Goal: Obtain resource: Obtain resource

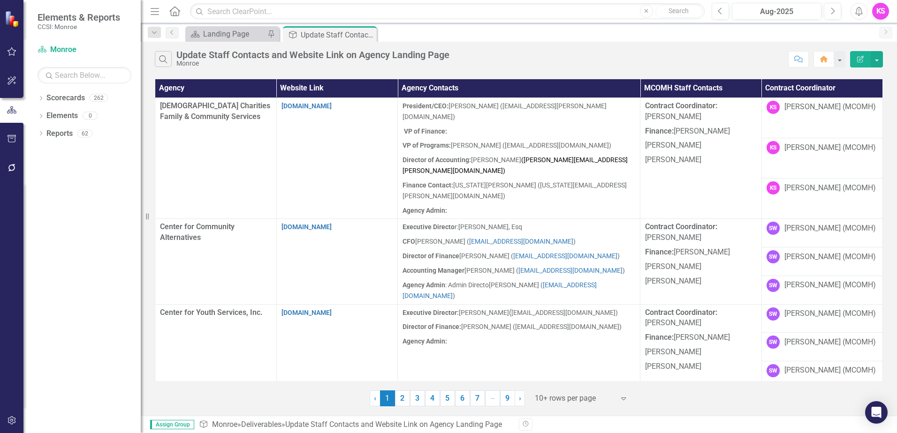
click at [624, 399] on icon "Expand" at bounding box center [623, 399] width 9 height 8
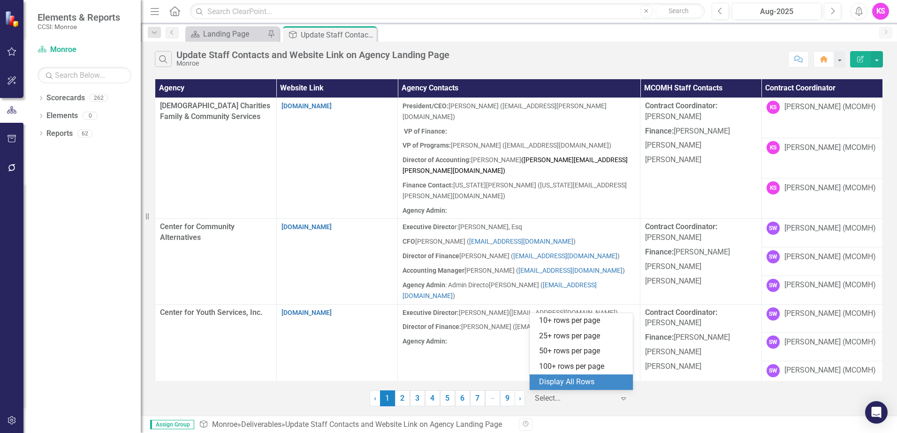
click at [587, 387] on div "Display All Rows" at bounding box center [583, 382] width 88 height 11
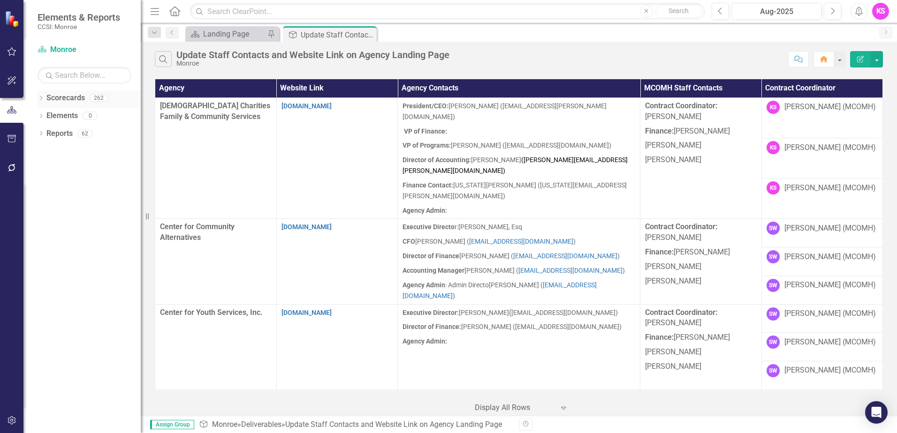
click at [43, 99] on icon "Dropdown" at bounding box center [41, 99] width 7 height 5
click at [44, 114] on icon "Dropdown" at bounding box center [45, 116] width 7 height 6
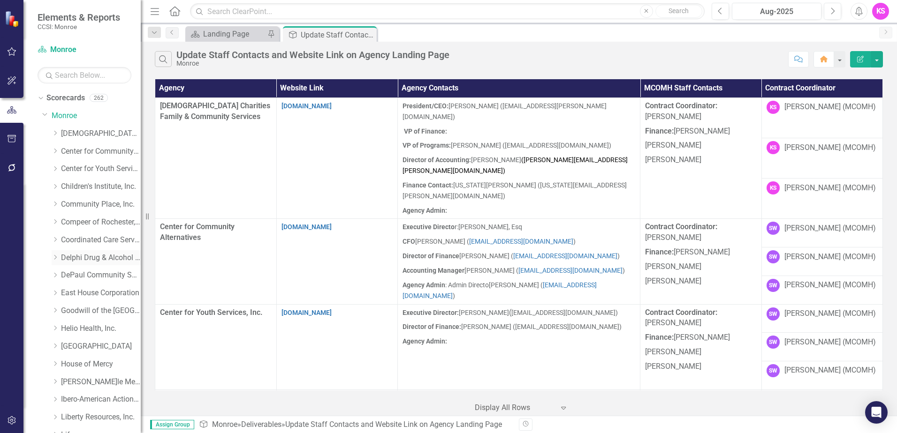
click at [69, 257] on link "Delphi Drug & Alcohol Council" at bounding box center [101, 258] width 80 height 11
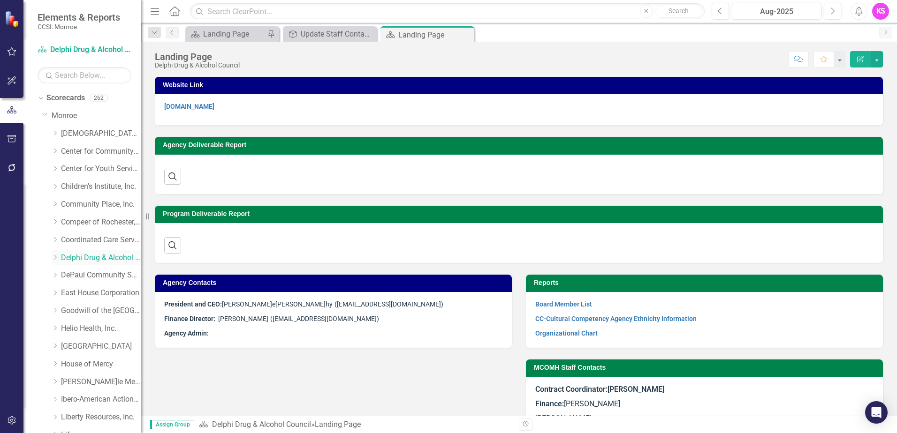
click at [57, 258] on icon "Dropdown" at bounding box center [55, 258] width 7 height 6
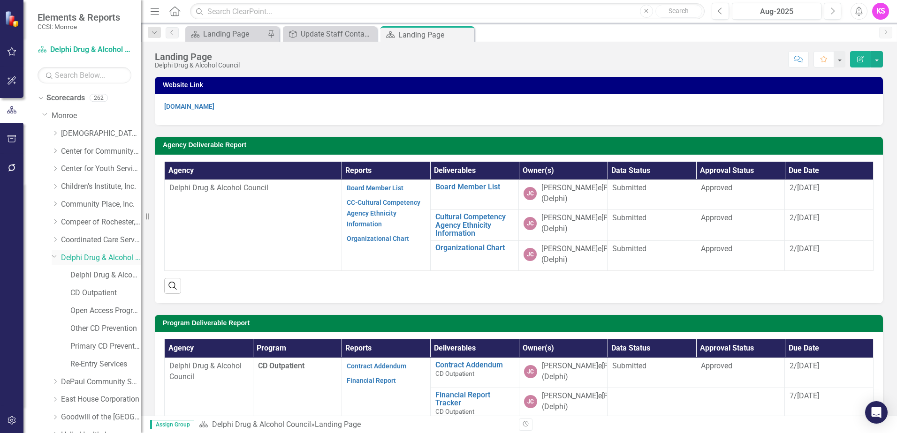
click at [88, 257] on link "Delphi Drug & Alcohol Council" at bounding box center [101, 258] width 80 height 11
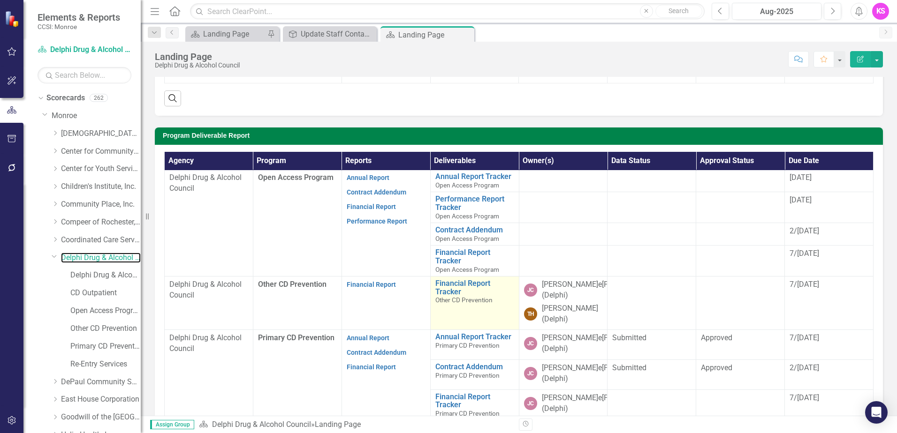
scroll to position [94, 0]
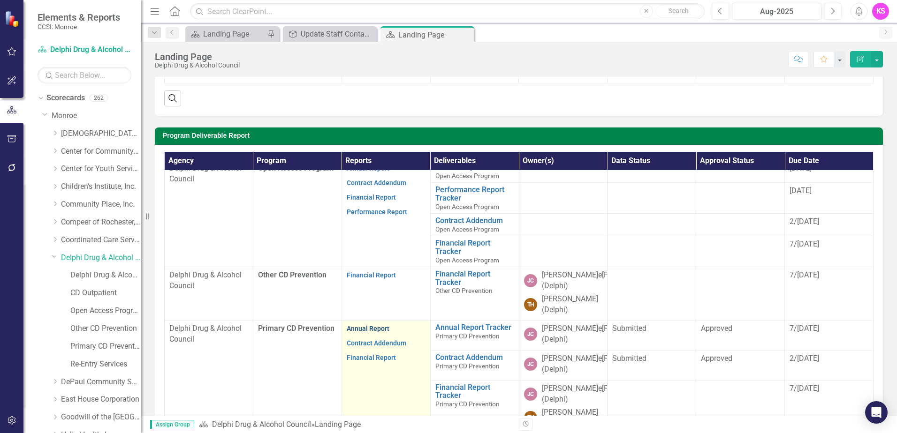
click at [361, 331] on link "Annual Report" at bounding box center [368, 329] width 43 height 8
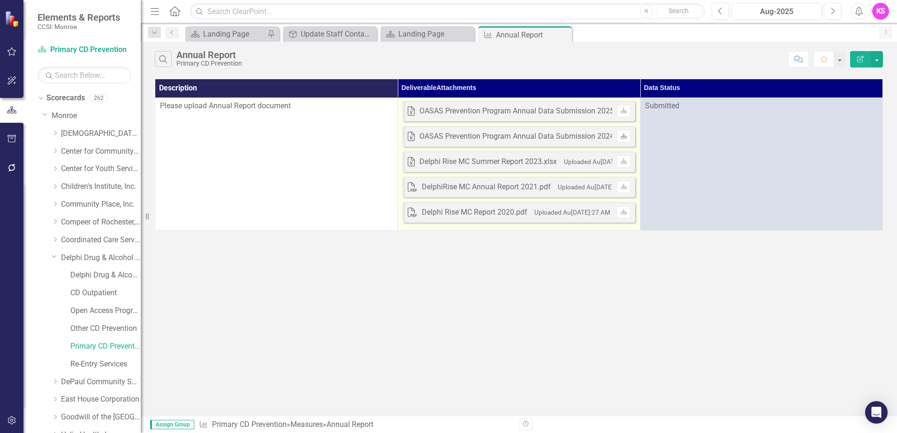
click at [623, 138] on icon "Download" at bounding box center [623, 137] width 7 height 6
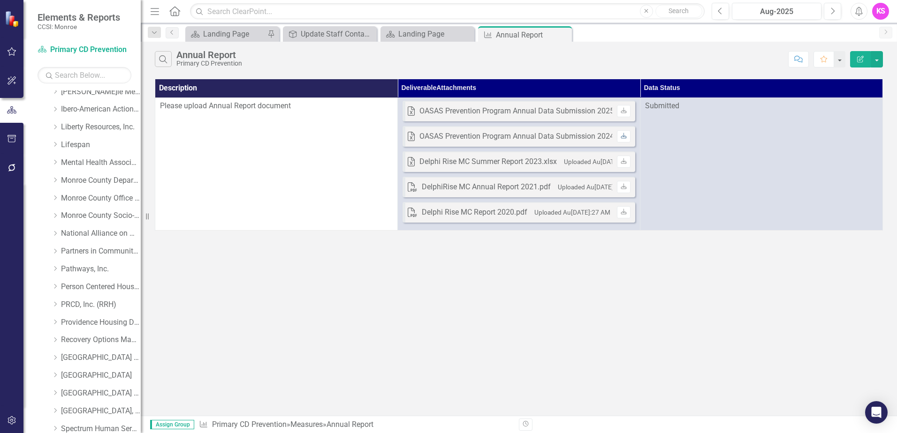
scroll to position [375, 0]
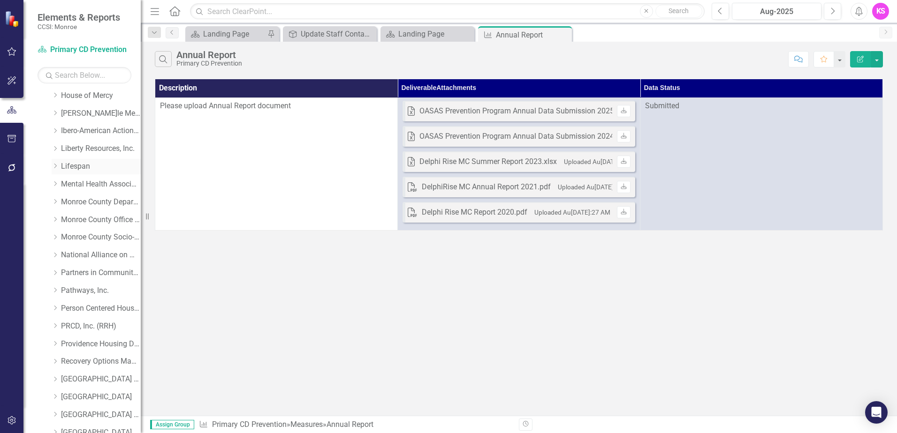
click at [55, 167] on icon "Dropdown" at bounding box center [55, 166] width 7 height 6
click at [81, 167] on link "Lifespan" at bounding box center [101, 166] width 80 height 11
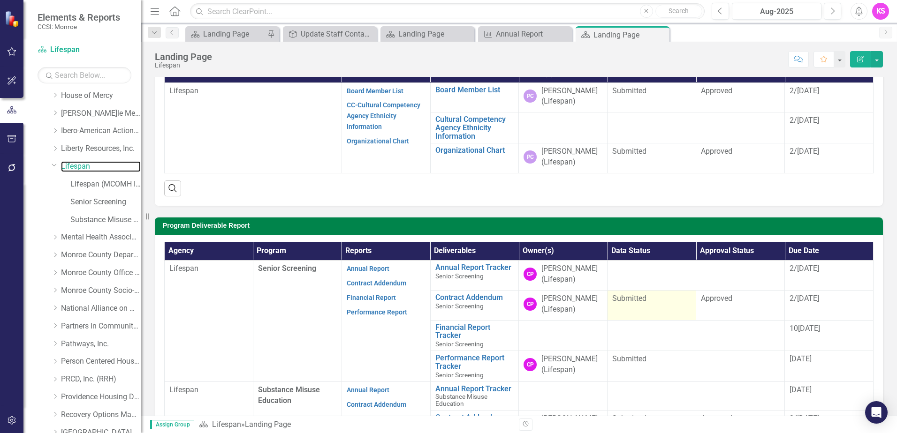
scroll to position [141, 0]
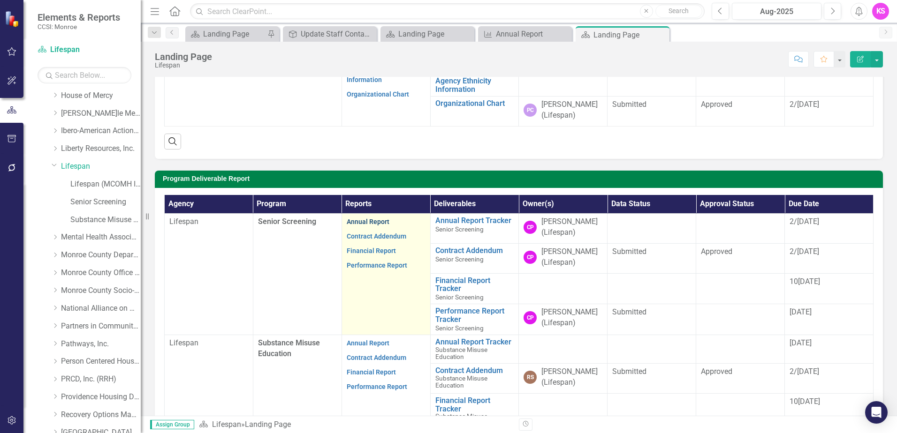
click at [368, 221] on link "Annual Report" at bounding box center [368, 222] width 43 height 8
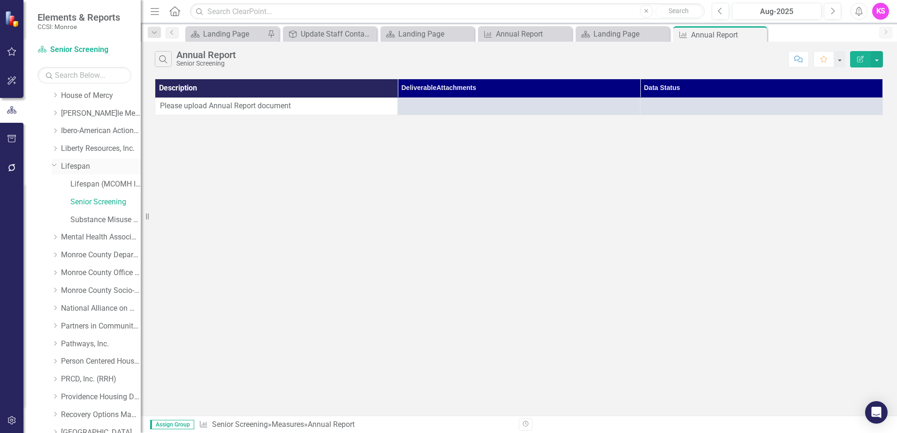
click at [75, 167] on link "Lifespan" at bounding box center [101, 166] width 80 height 11
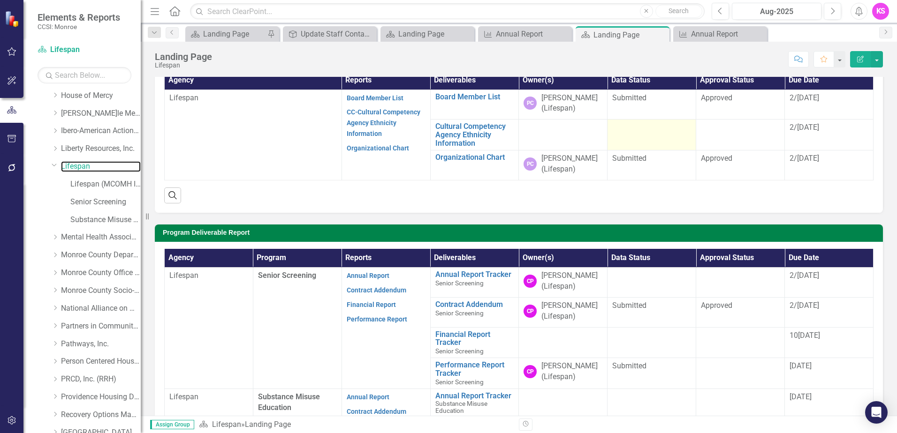
scroll to position [94, 0]
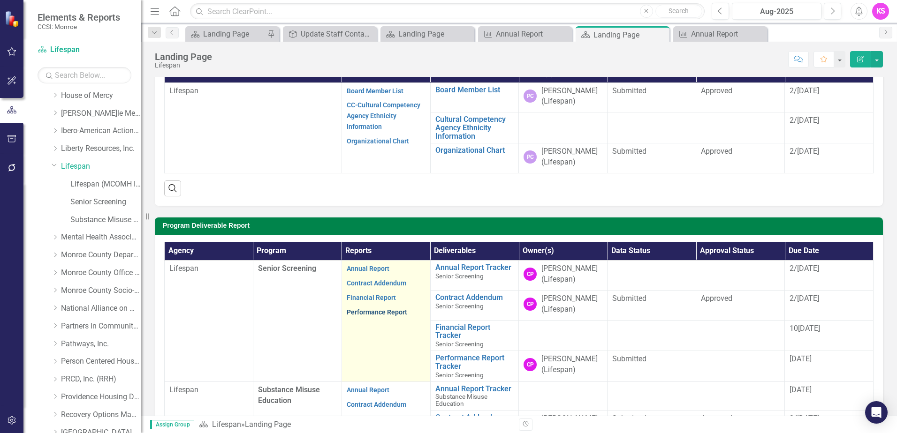
click at [372, 310] on link "Performance Report" at bounding box center [377, 313] width 61 height 8
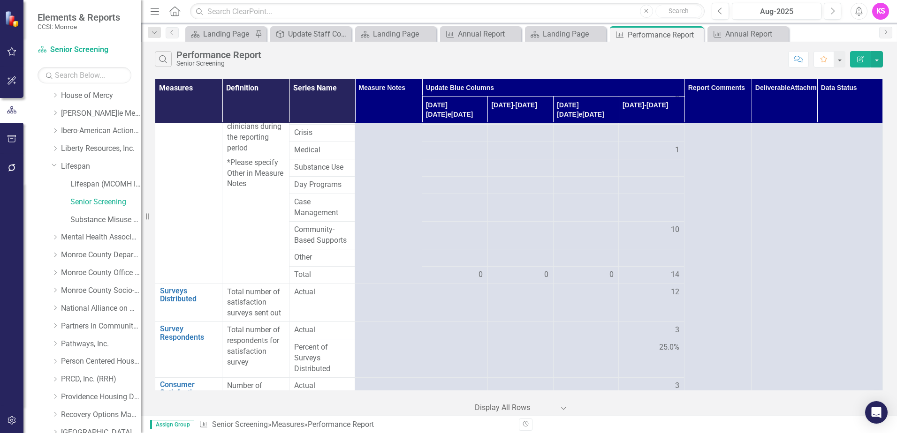
scroll to position [708, 0]
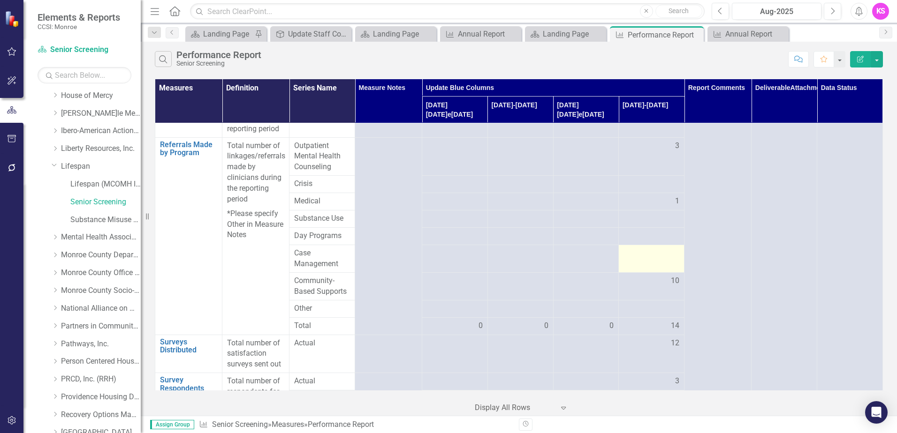
click at [648, 273] on td at bounding box center [652, 259] width 66 height 28
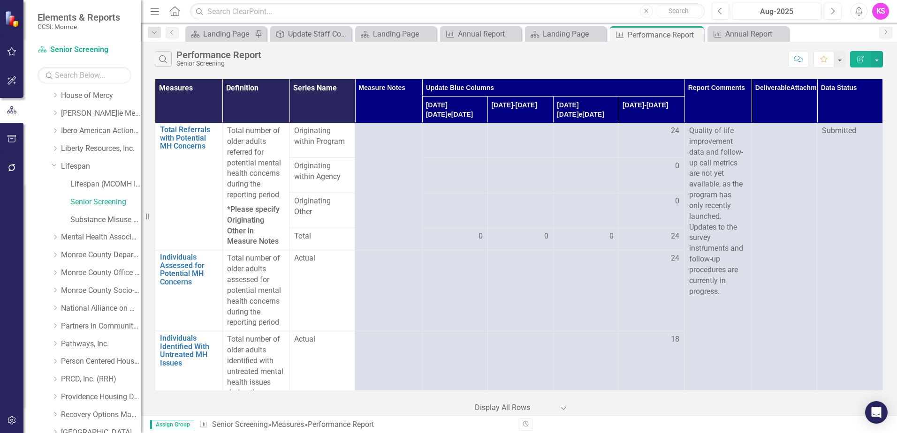
scroll to position [0, 0]
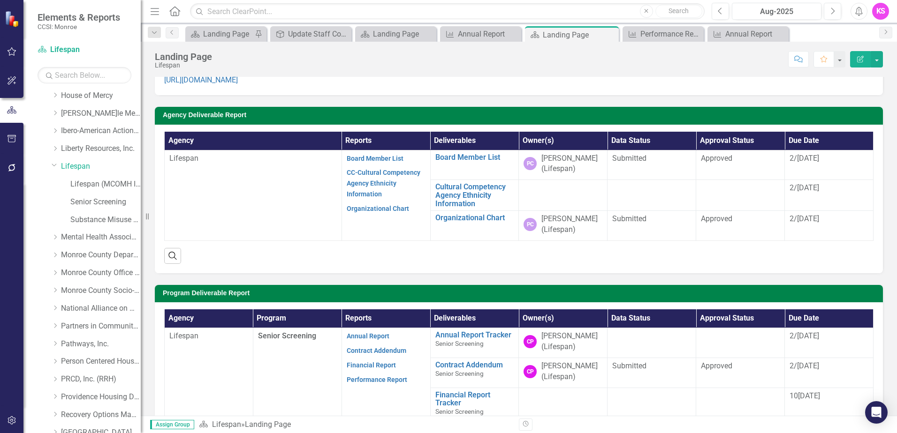
scroll to position [47, 0]
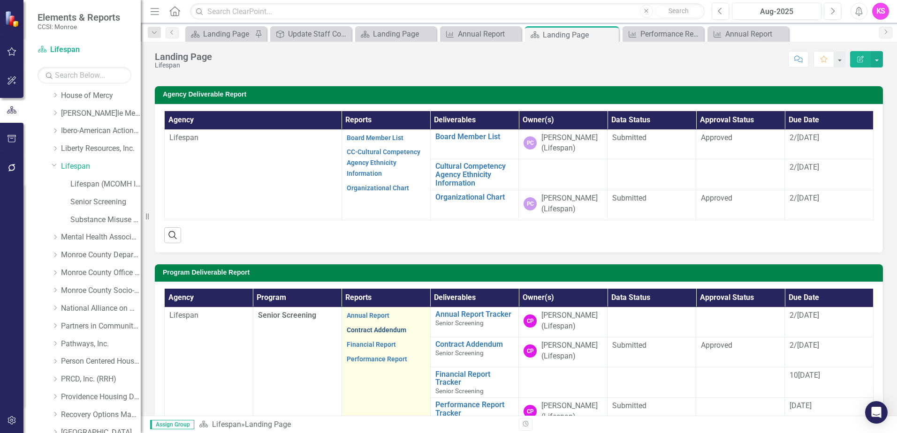
click at [381, 329] on link "Contract Addendum" at bounding box center [377, 331] width 60 height 8
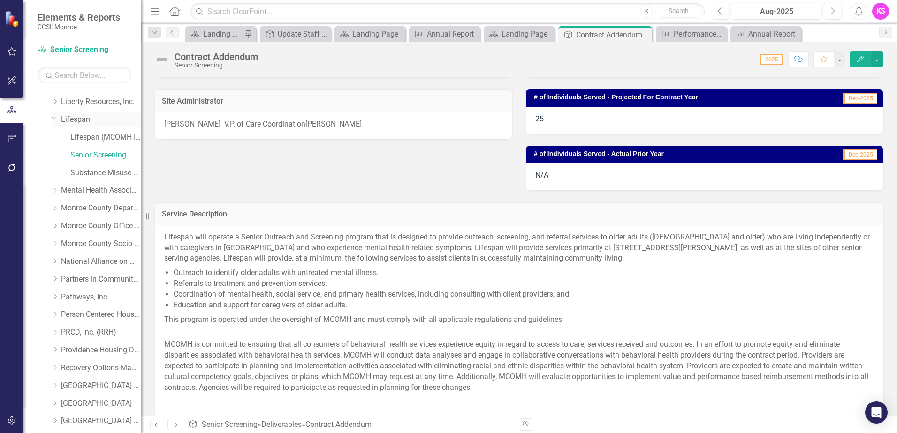
scroll to position [469, 0]
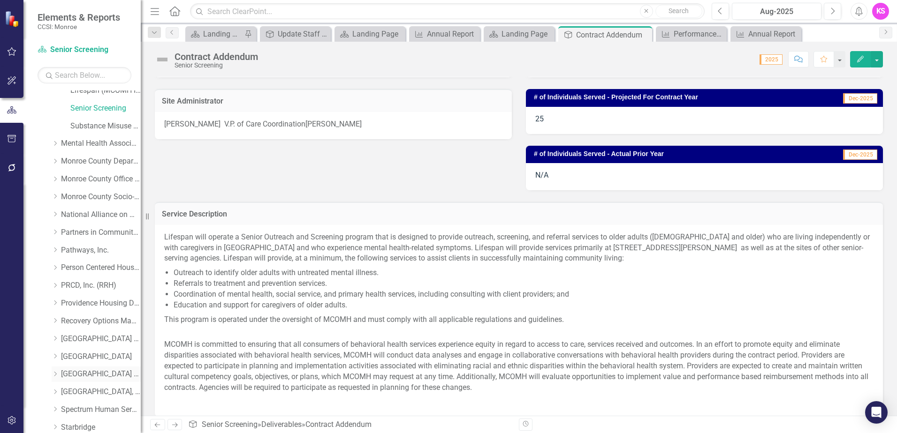
click at [56, 375] on icon "Dropdown" at bounding box center [55, 375] width 7 height 6
click at [97, 376] on link "[GEOGRAPHIC_DATA] (RRH)" at bounding box center [101, 374] width 80 height 11
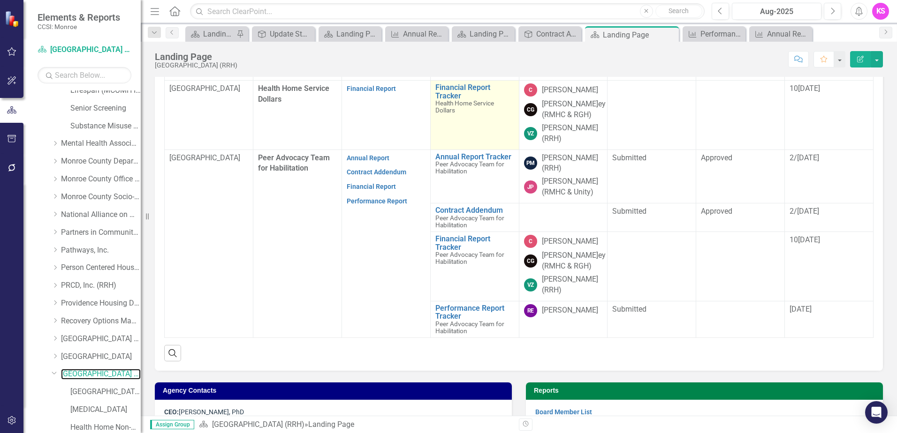
scroll to position [328, 0]
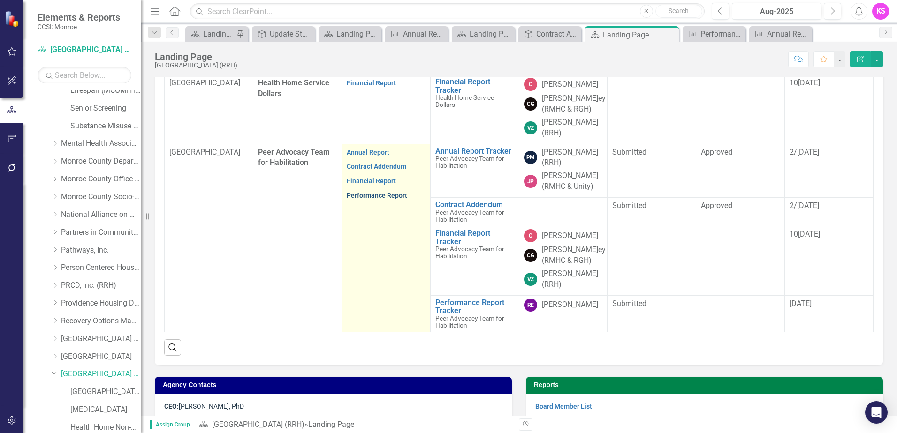
click at [373, 193] on link "Performance Report" at bounding box center [377, 196] width 61 height 8
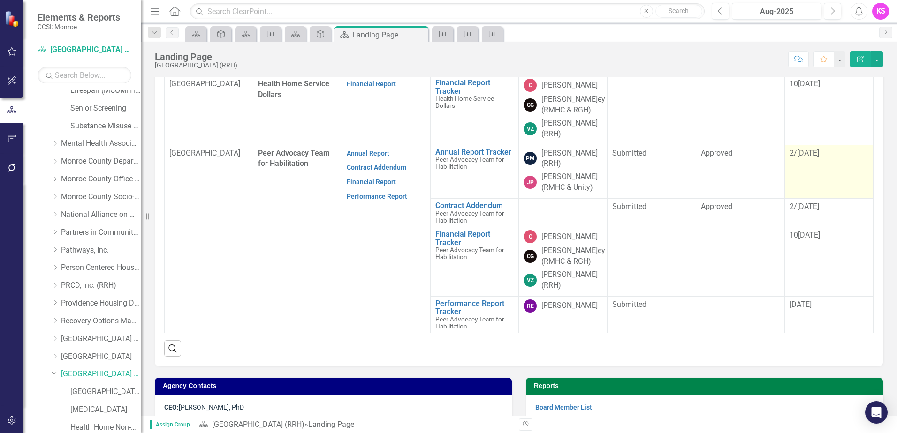
scroll to position [328, 0]
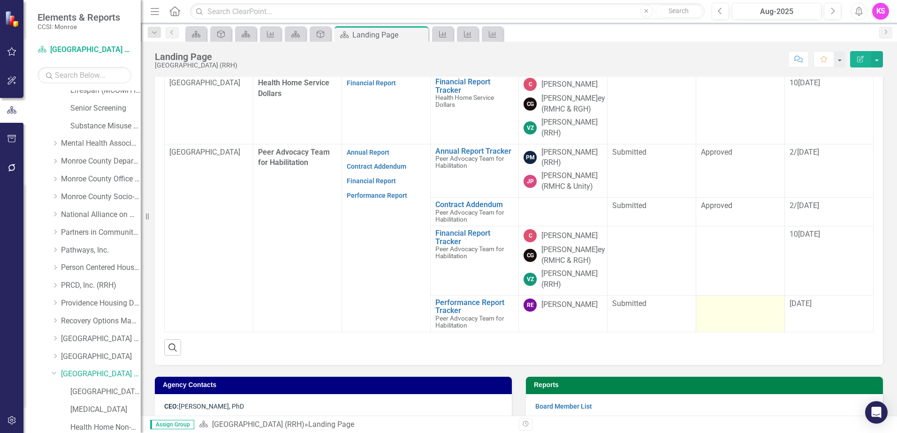
click at [746, 312] on td at bounding box center [740, 314] width 89 height 37
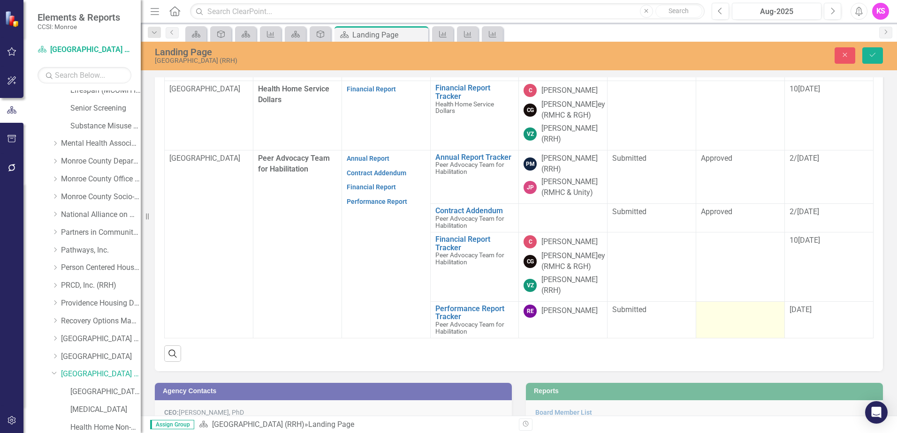
scroll to position [334, 0]
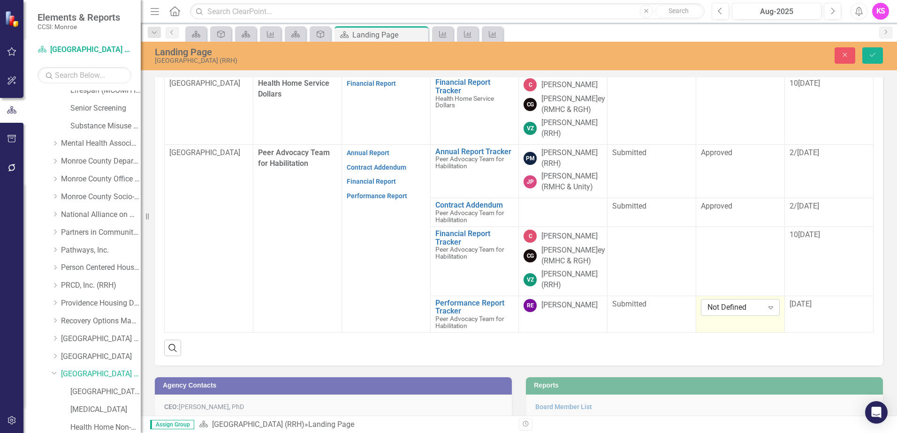
click at [767, 308] on icon "Expand" at bounding box center [770, 308] width 9 height 8
click at [729, 277] on div "Approved" at bounding box center [736, 276] width 63 height 11
click at [830, 307] on div "[DATE]" at bounding box center [829, 304] width 79 height 11
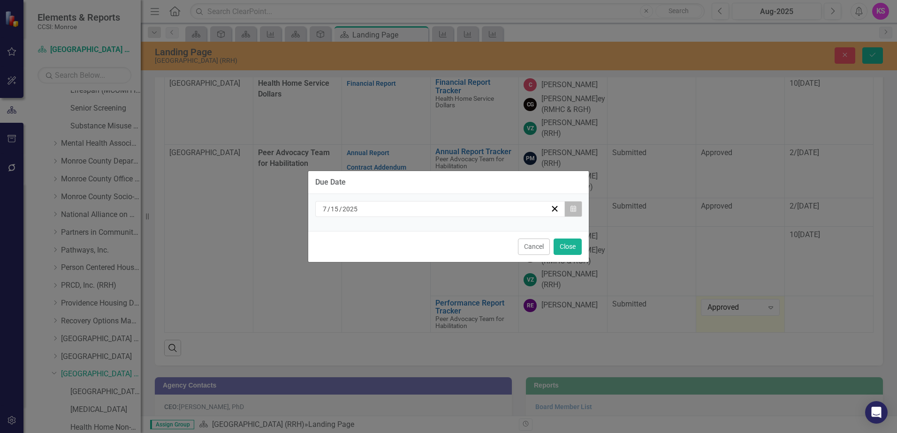
click at [577, 212] on button "Calendar" at bounding box center [573, 209] width 18 height 16
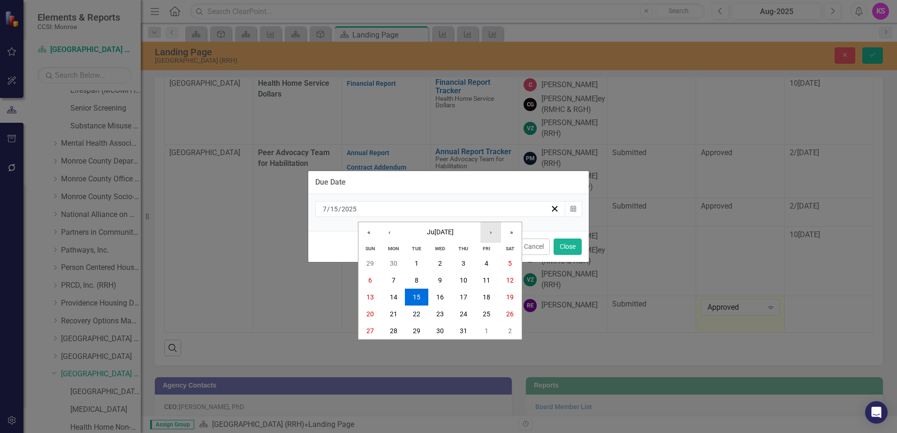
click at [492, 236] on button "›" at bounding box center [490, 232] width 21 height 21
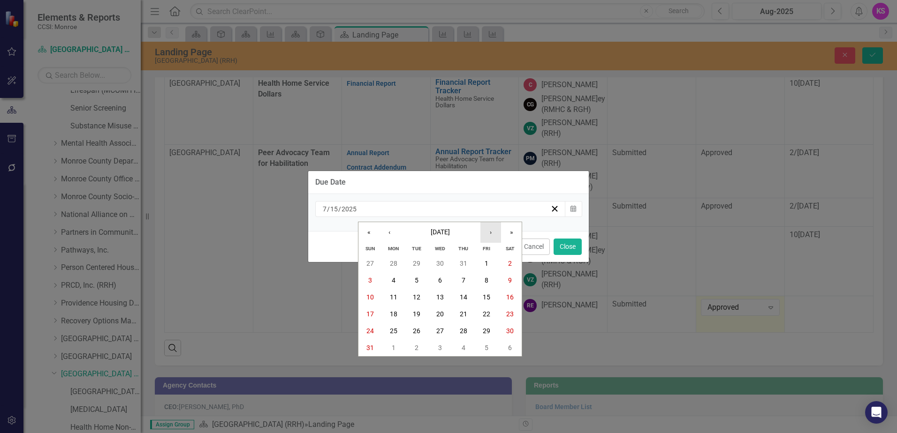
click at [492, 236] on button "›" at bounding box center [490, 232] width 21 height 21
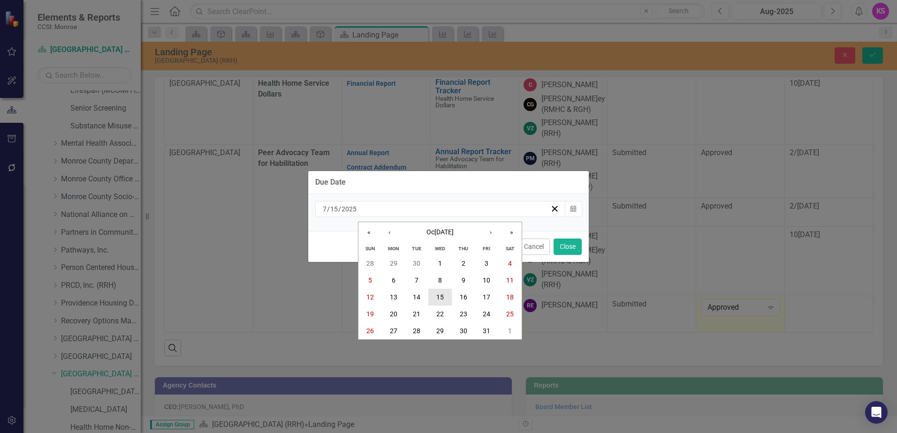
click at [442, 294] on abbr "15" at bounding box center [440, 298] width 8 height 8
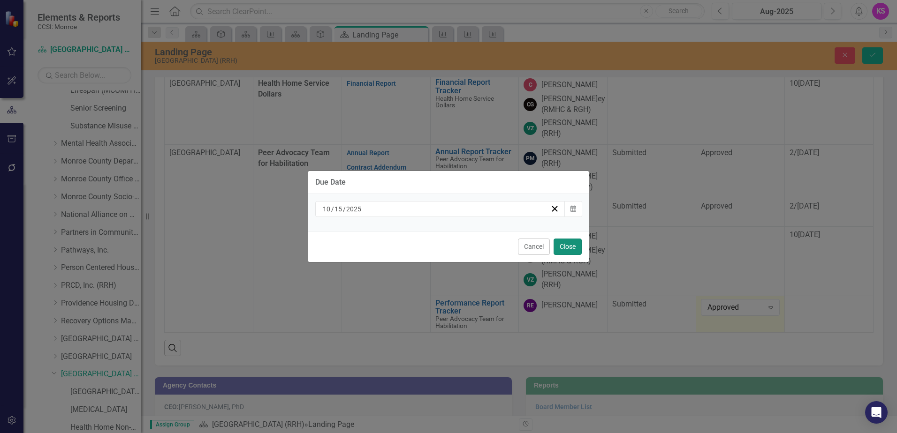
click at [576, 249] on button "Close" at bounding box center [568, 247] width 28 height 16
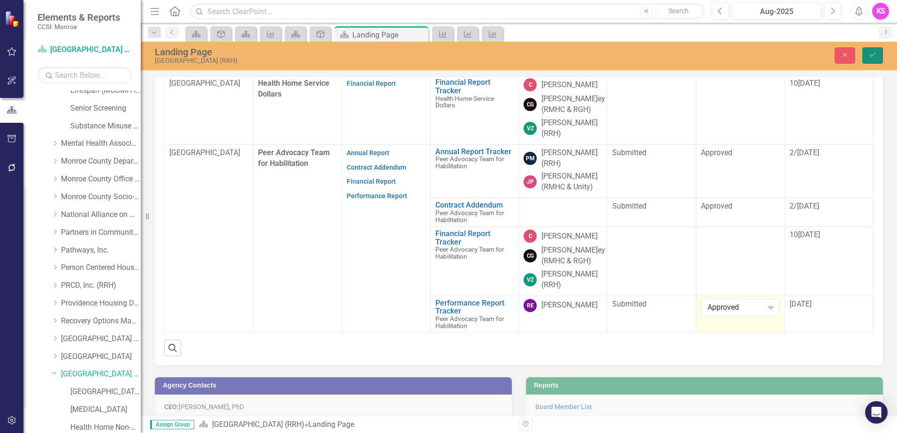
click at [870, 55] on icon "Save" at bounding box center [872, 55] width 8 height 7
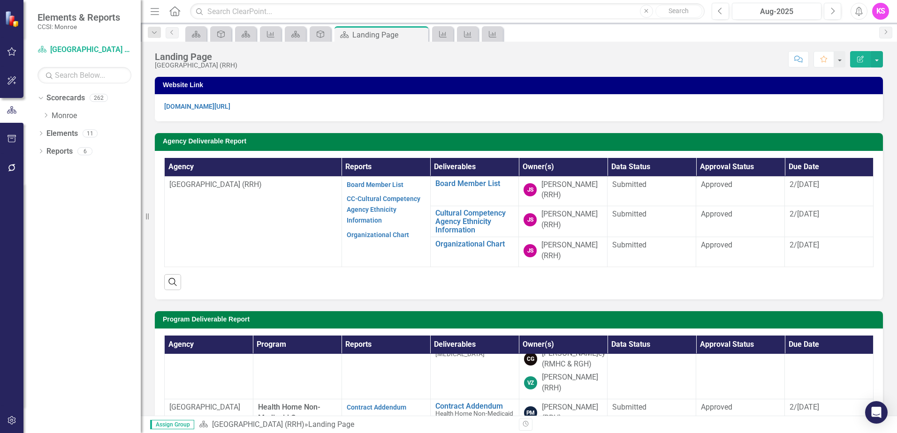
scroll to position [94, 0]
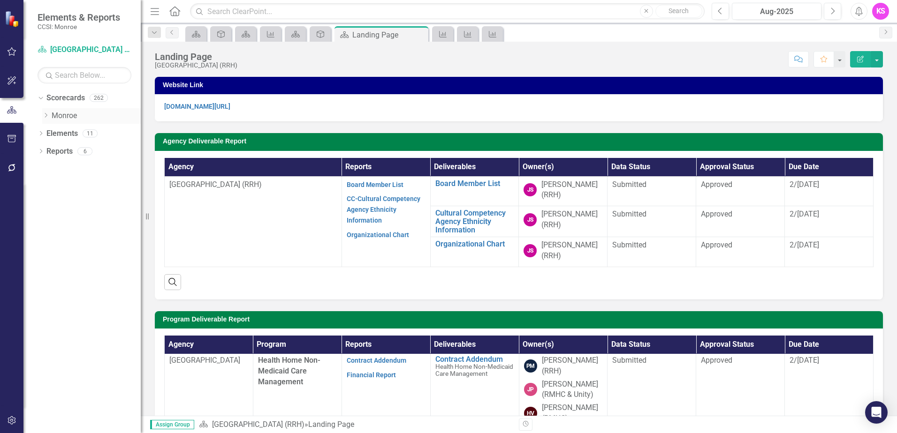
click at [47, 117] on icon "Dropdown" at bounding box center [45, 116] width 7 height 6
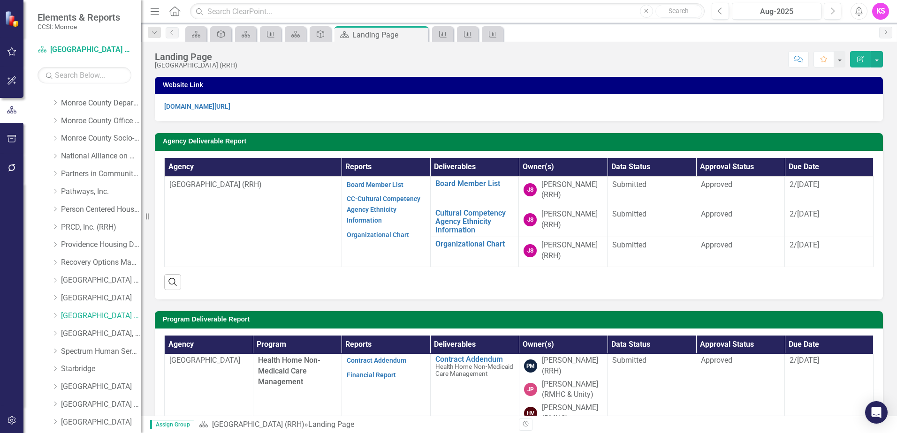
scroll to position [375, 0]
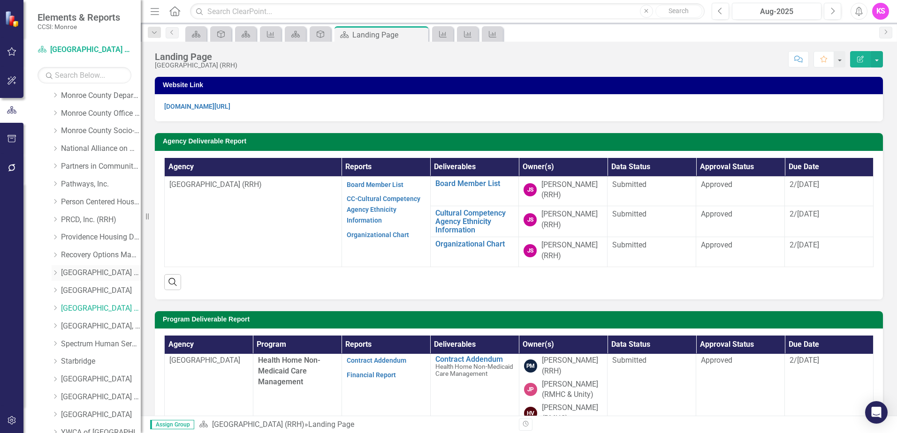
click at [58, 274] on icon "Dropdown" at bounding box center [55, 273] width 7 height 6
click at [104, 274] on link "[GEOGRAPHIC_DATA] (RRH)" at bounding box center [101, 273] width 80 height 11
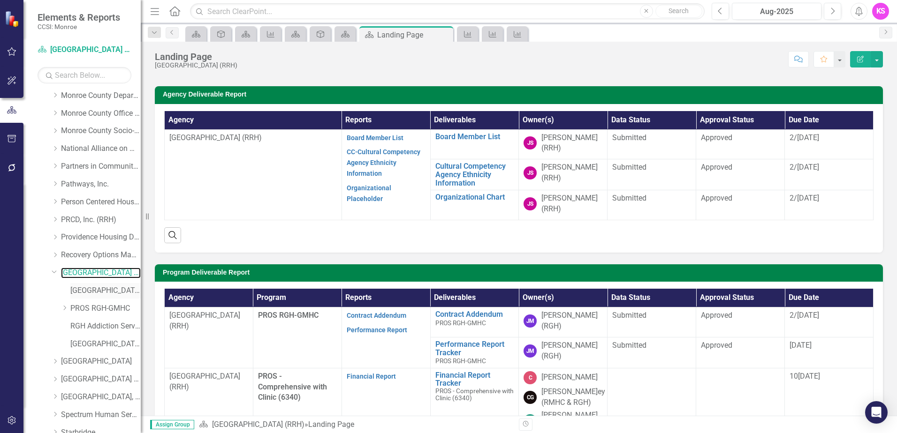
scroll to position [422, 0]
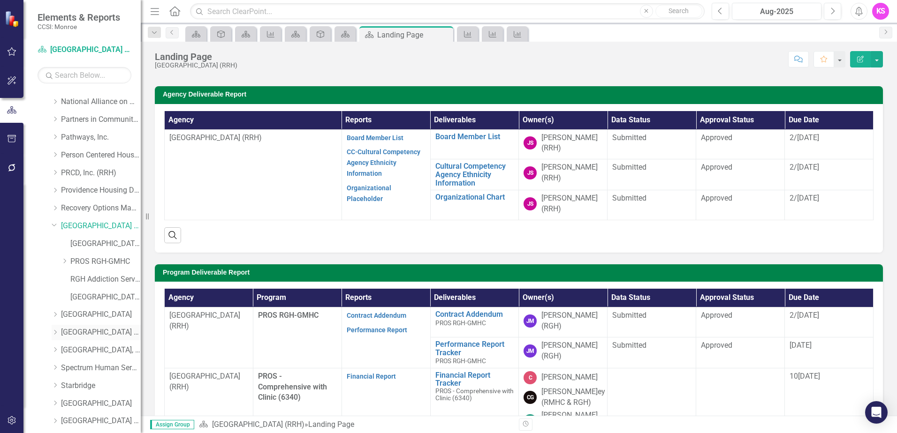
click at [56, 334] on icon "Dropdown" at bounding box center [55, 333] width 7 height 6
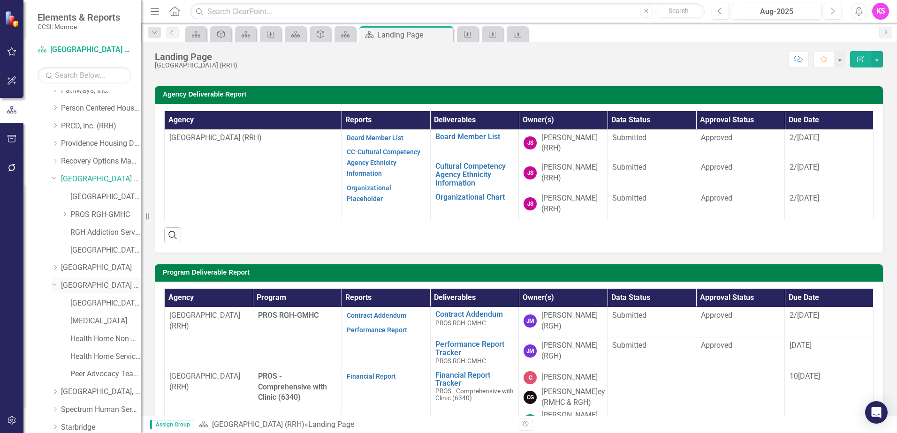
click at [95, 287] on link "[GEOGRAPHIC_DATA] (RRH)" at bounding box center [101, 286] width 80 height 11
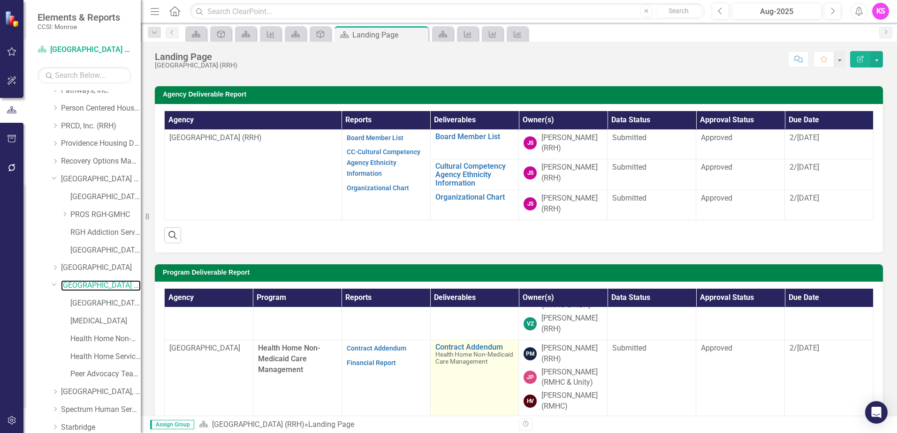
scroll to position [47, 0]
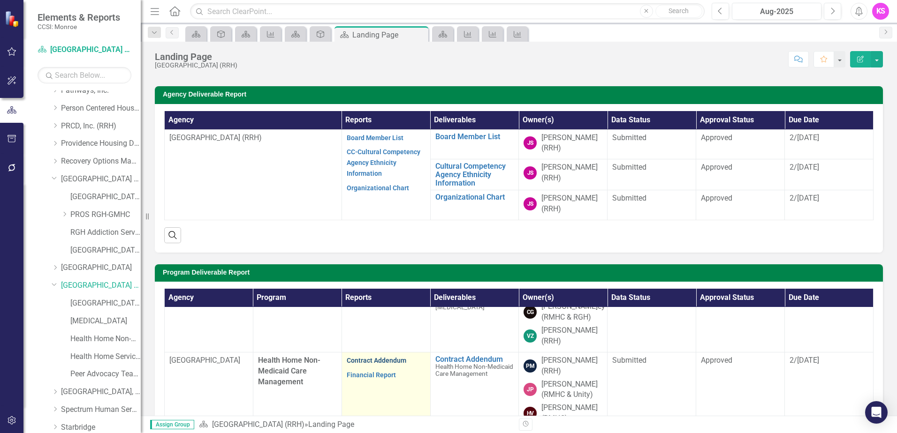
click at [367, 361] on link "Contract Addendum" at bounding box center [377, 361] width 60 height 8
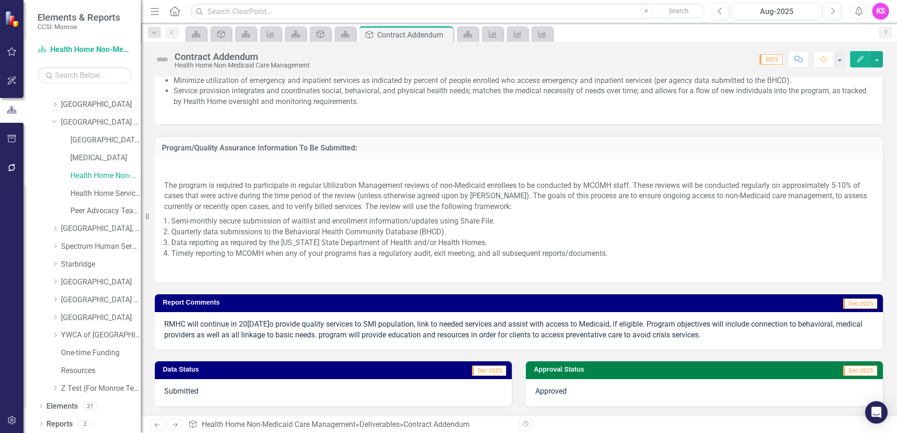
scroll to position [633, 0]
click at [57, 281] on icon "Dropdown" at bounding box center [55, 281] width 7 height 6
click at [104, 282] on link "[GEOGRAPHIC_DATA]" at bounding box center [101, 281] width 80 height 11
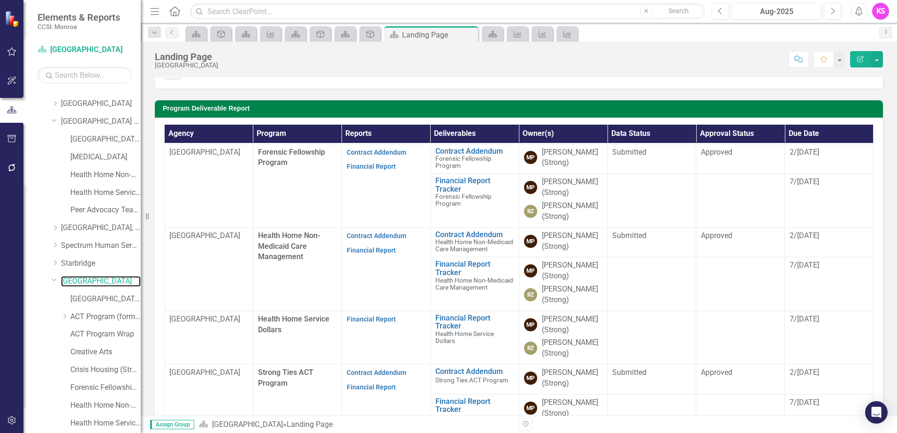
scroll to position [516, 0]
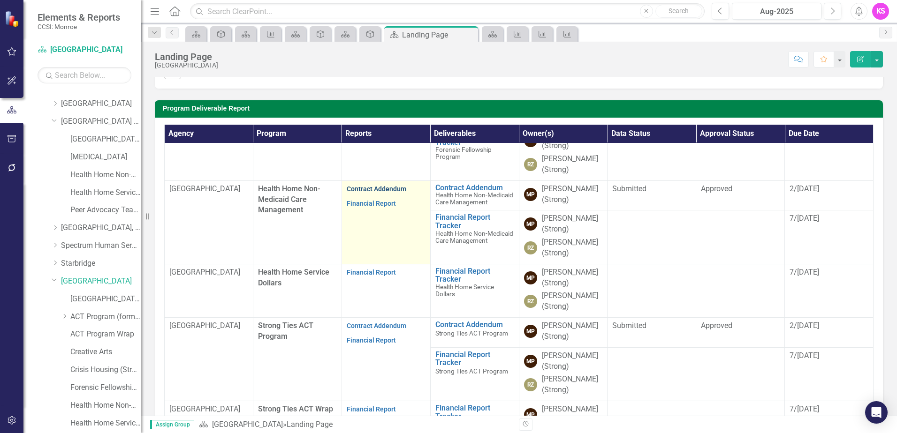
click at [372, 193] on link "Contract Addendum" at bounding box center [377, 189] width 60 height 8
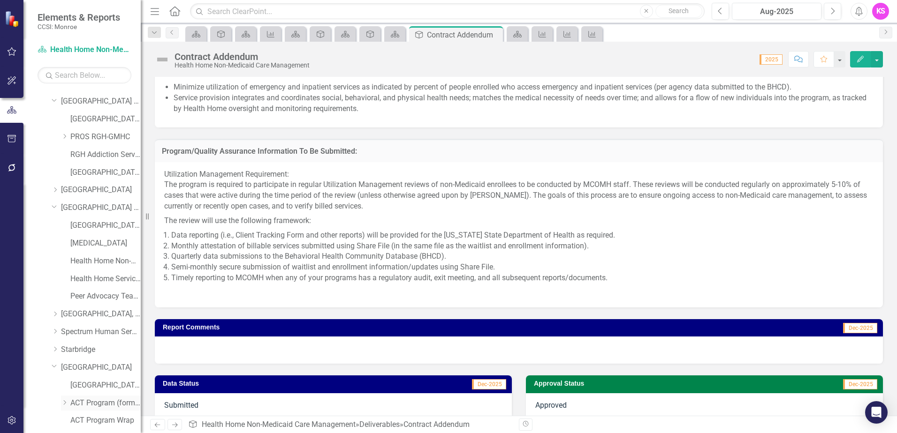
scroll to position [540, 0]
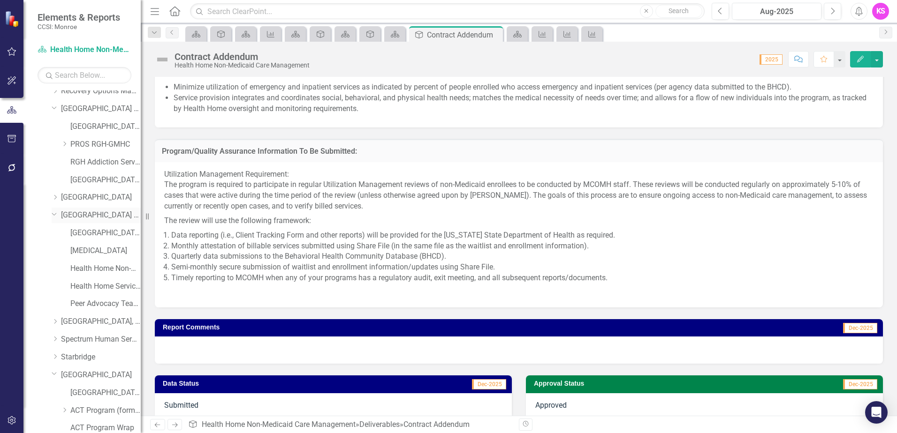
click at [84, 217] on link "[GEOGRAPHIC_DATA] (RRH)" at bounding box center [101, 215] width 80 height 11
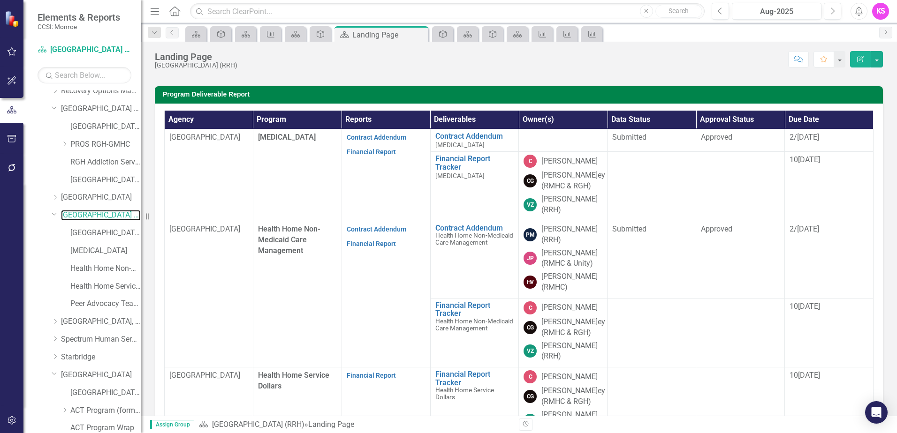
scroll to position [235, 0]
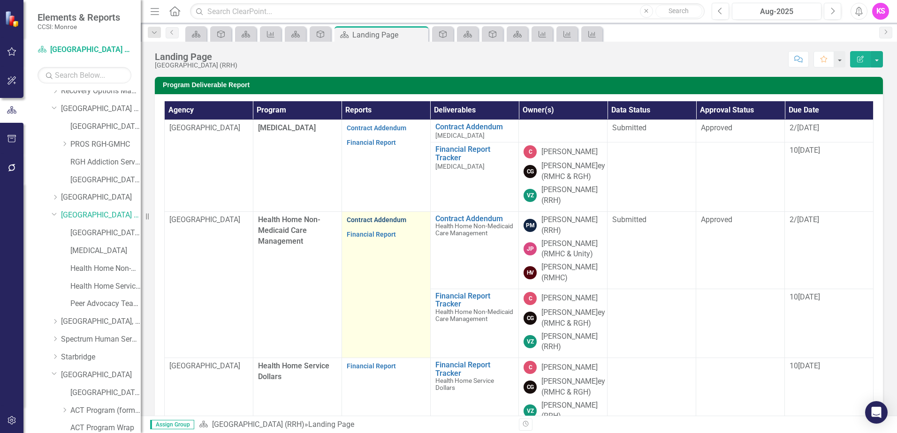
click at [380, 220] on link "Contract Addendum" at bounding box center [377, 220] width 60 height 8
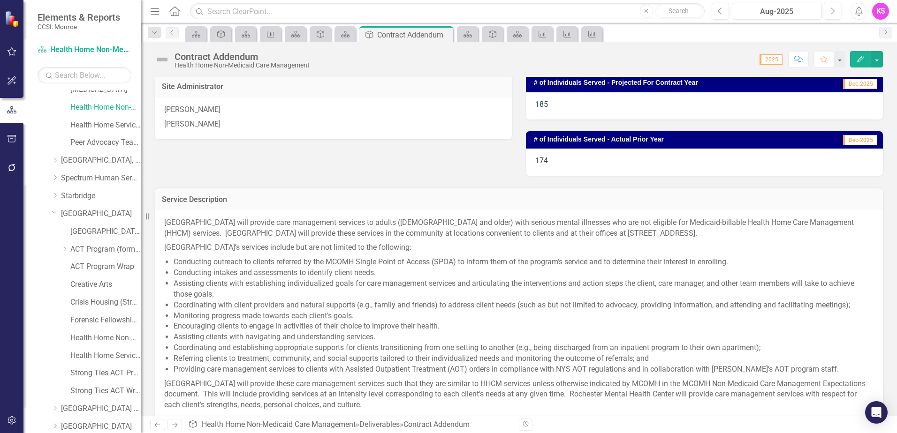
scroll to position [774, 0]
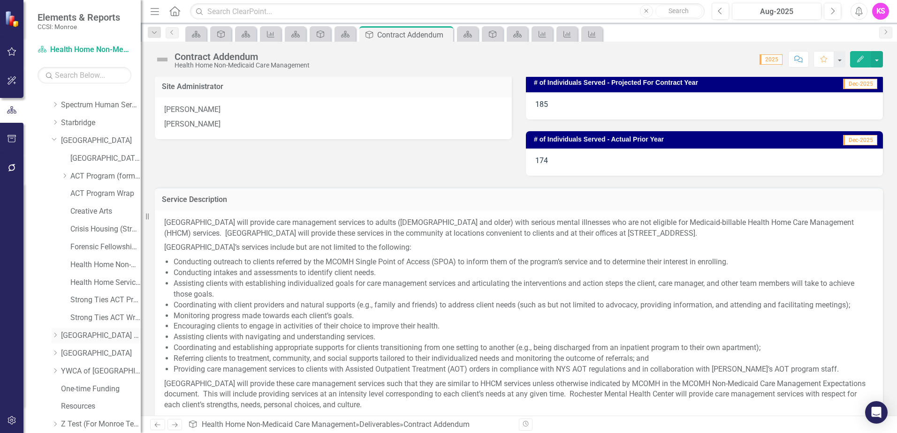
click at [56, 337] on icon "Dropdown" at bounding box center [55, 336] width 7 height 6
click at [98, 335] on link "[GEOGRAPHIC_DATA] (RRH)" at bounding box center [101, 336] width 80 height 11
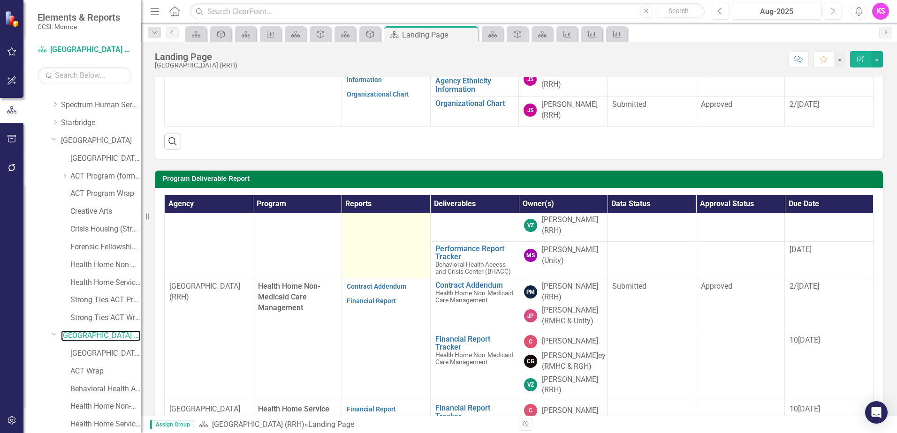
scroll to position [141, 0]
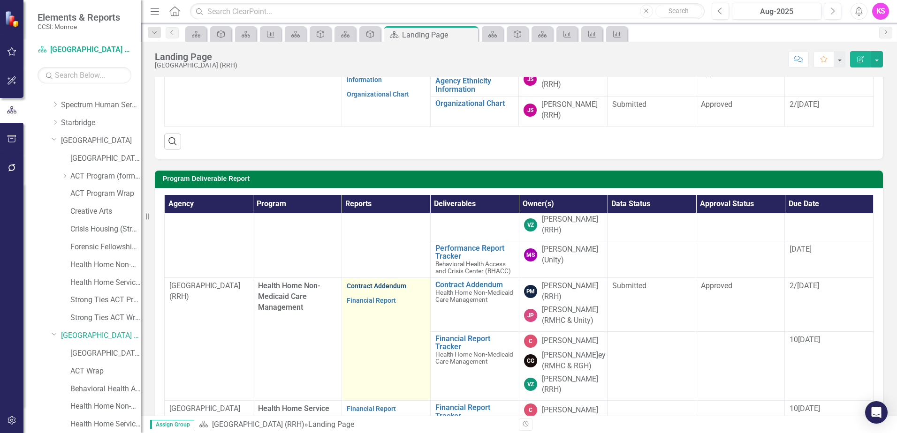
click at [375, 290] on link "Contract Addendum" at bounding box center [377, 286] width 60 height 8
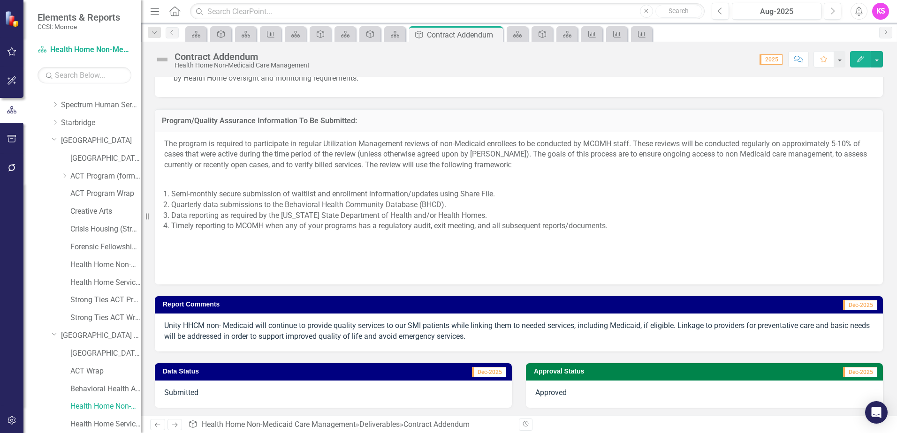
scroll to position [866, 0]
